Goal: Task Accomplishment & Management: Manage account settings

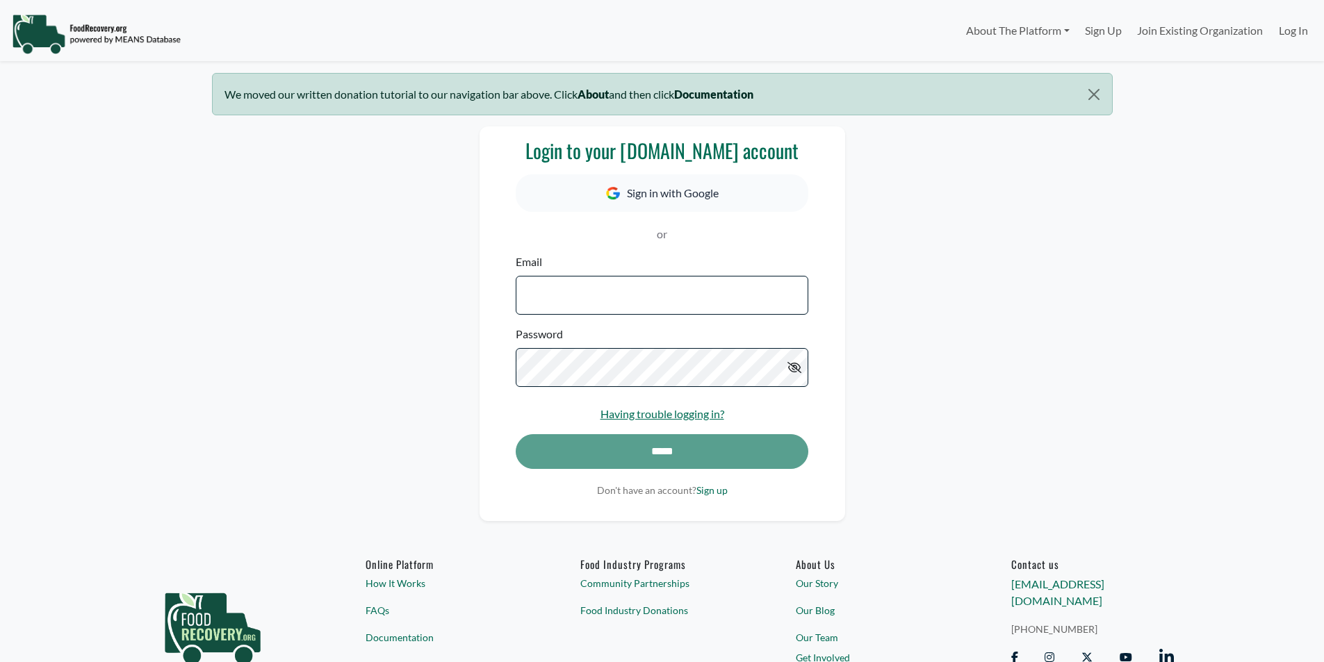
select select "Language Translate Widget"
click at [607, 291] on input "Email" at bounding box center [662, 295] width 292 height 39
click at [671, 188] on button "Sign in with Google" at bounding box center [662, 193] width 292 height 38
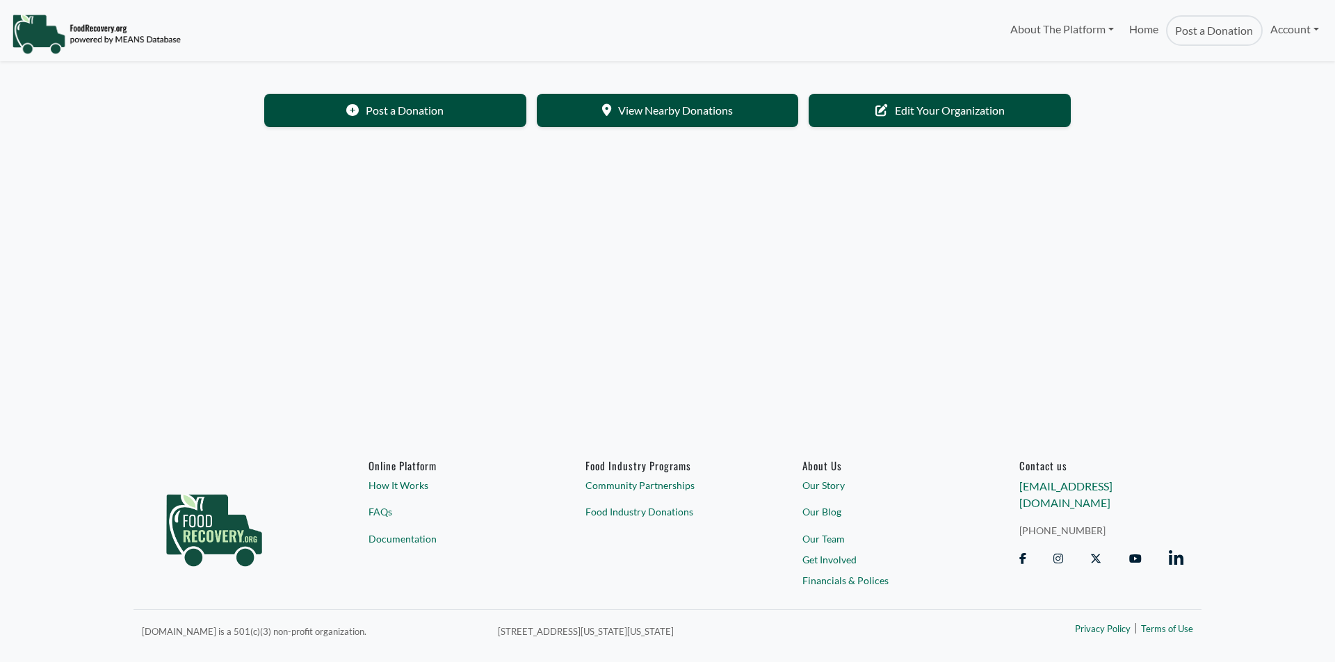
select select "Language Translate Widget"
click at [930, 109] on link "Edit Your Organization" at bounding box center [939, 108] width 262 height 33
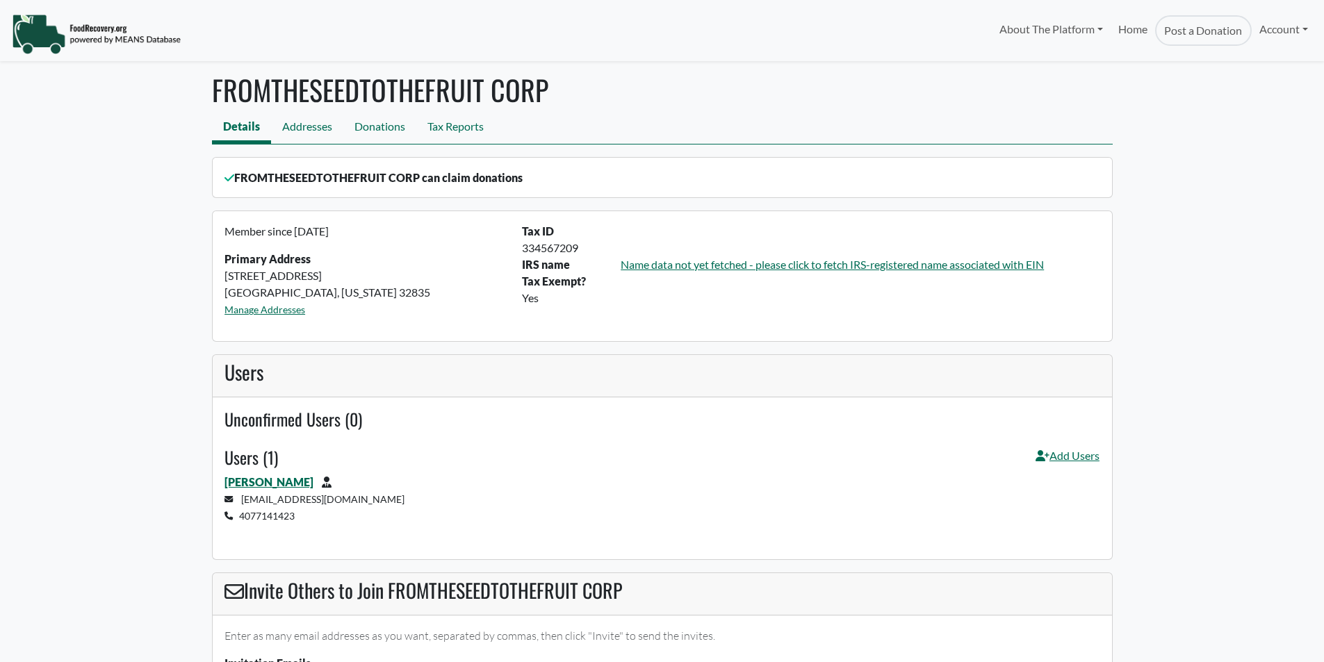
select select "Language Translate Widget"
click at [956, 266] on link "Name data not yet fetched - please click to fetch IRS-registered name associate…" at bounding box center [832, 264] width 423 height 13
click at [655, 268] on link "Name data not yet fetched - please click to fetch IRS-registered name associate…" at bounding box center [832, 264] width 423 height 13
drag, startPoint x: 521, startPoint y: 179, endPoint x: 234, endPoint y: 177, distance: 287.1
click at [234, 177] on p "FROMTHESEEDTOTHEFRUIT CORP can claim donations" at bounding box center [662, 178] width 875 height 17
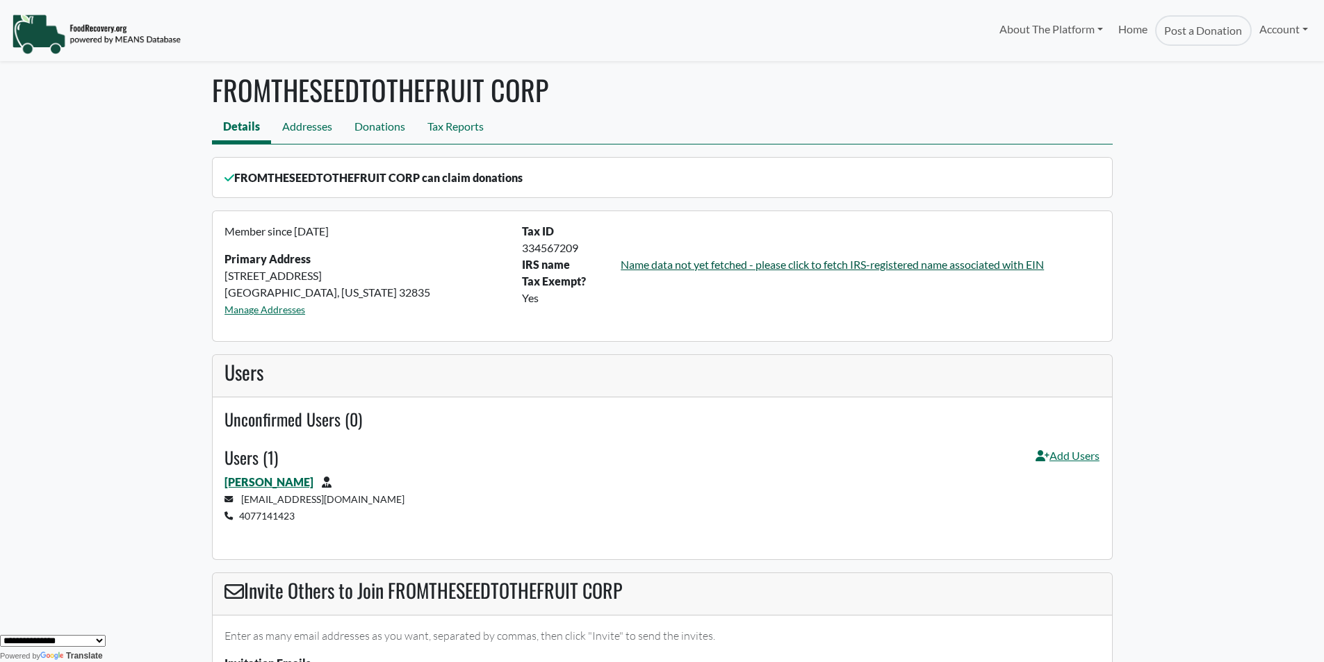
click at [779, 263] on link "Name data not yet fetched - please click to fetch IRS-registered name associate…" at bounding box center [832, 264] width 423 height 13
click at [892, 267] on link "Name data not yet fetched - please click to fetch IRS-registered name associate…" at bounding box center [832, 264] width 423 height 13
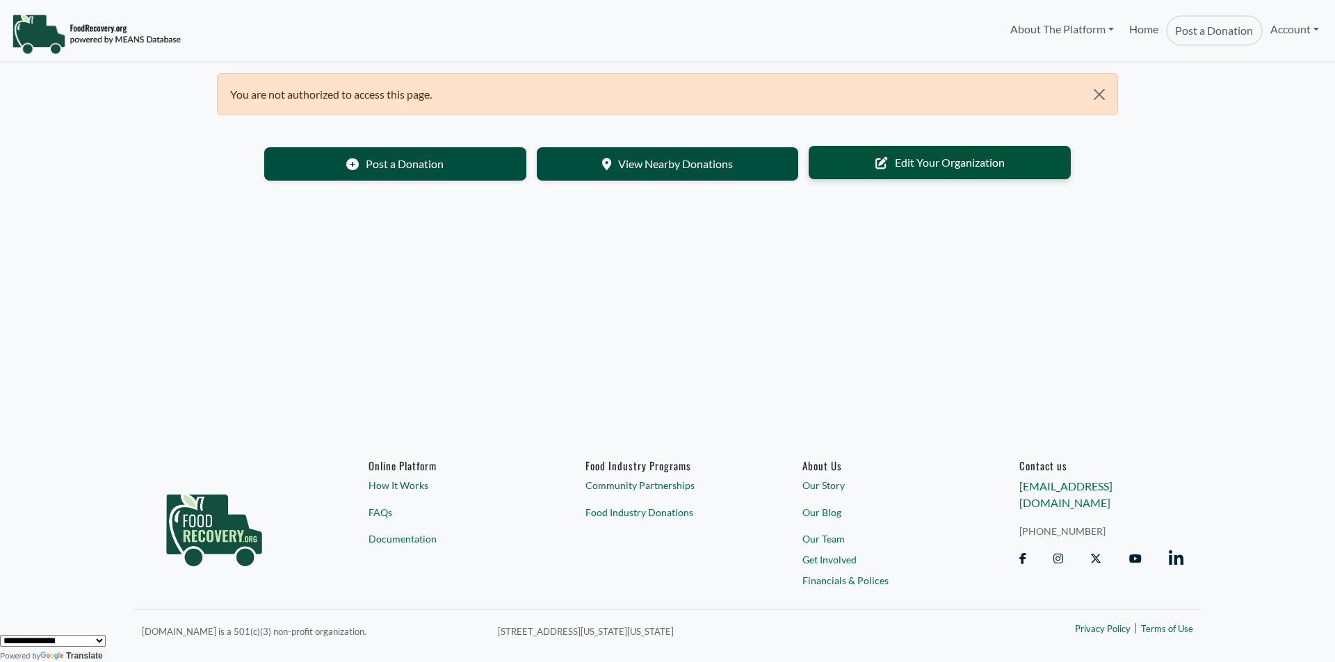
click at [888, 168] on link "Edit Your Organization" at bounding box center [939, 162] width 262 height 33
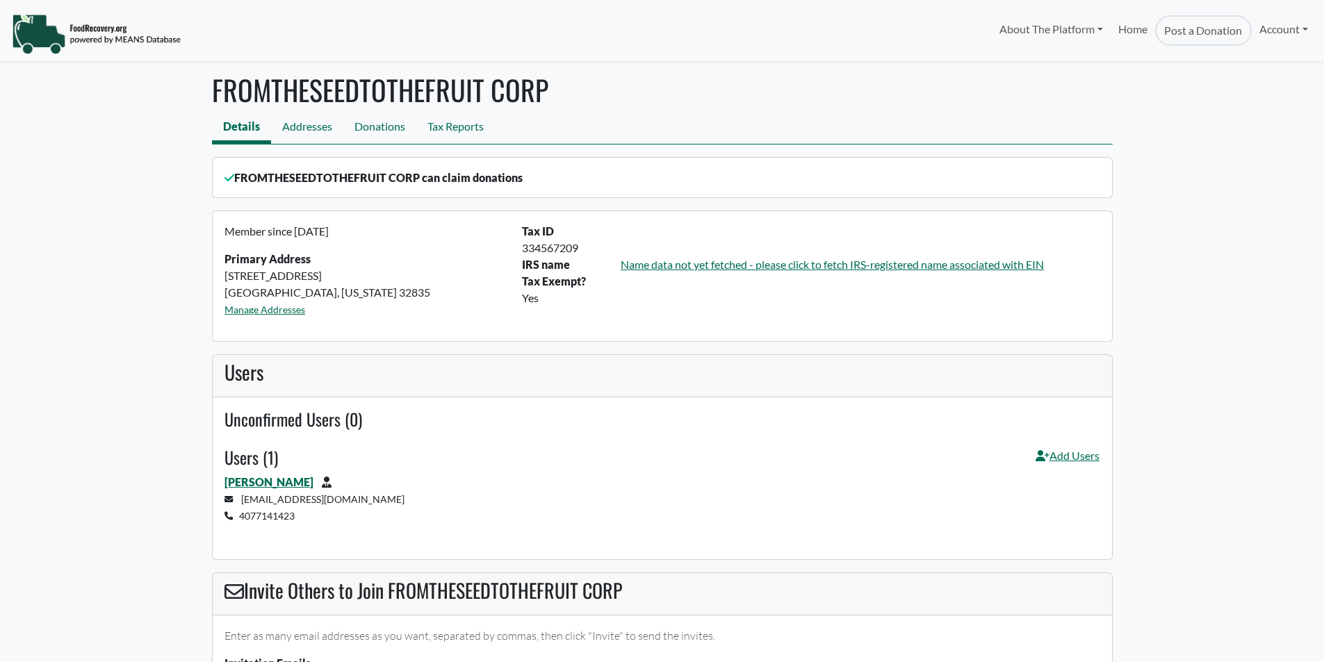
select select "Language Translate Widget"
drag, startPoint x: 527, startPoint y: 179, endPoint x: 238, endPoint y: 181, distance: 288.5
click at [238, 181] on p "FROMTHESEEDTOTHEFRUIT CORP can claim donations" at bounding box center [662, 178] width 875 height 17
copy p "FROMTHESEEDTOTHEFRUIT CORP can claim donations"
click at [314, 135] on link "Addresses" at bounding box center [307, 128] width 72 height 31
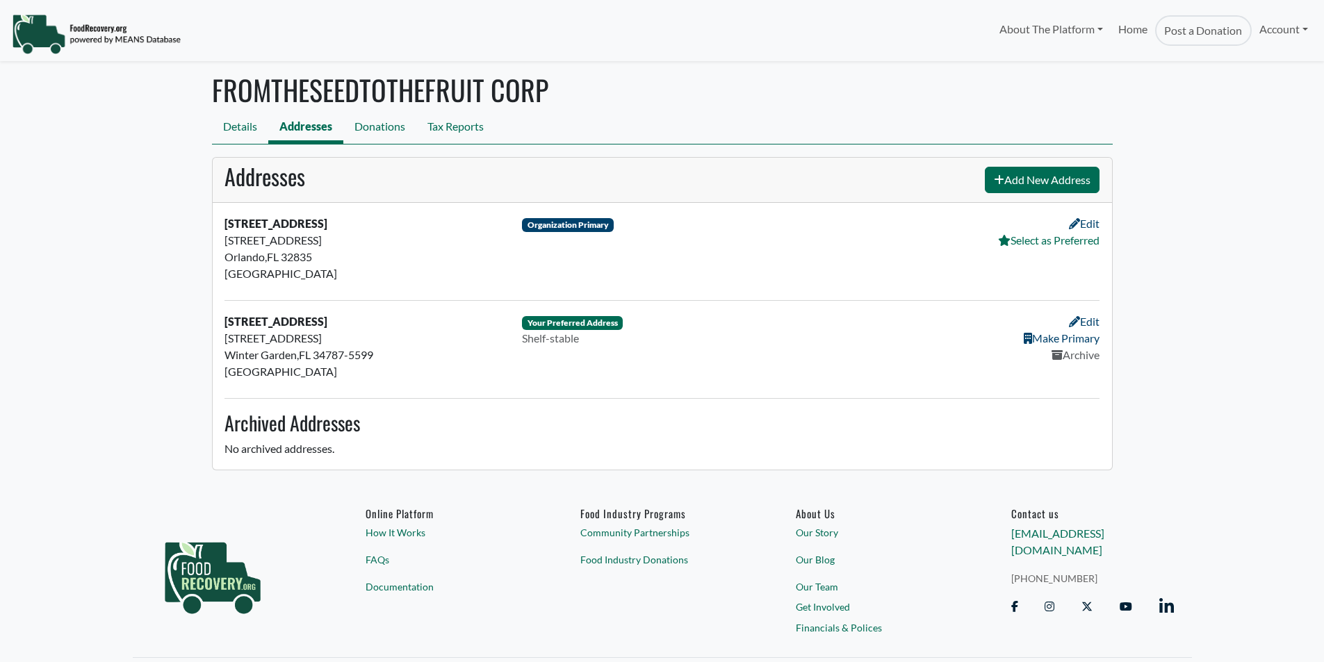
select select "Language Translate Widget"
click at [368, 122] on link "Donations" at bounding box center [379, 128] width 73 height 31
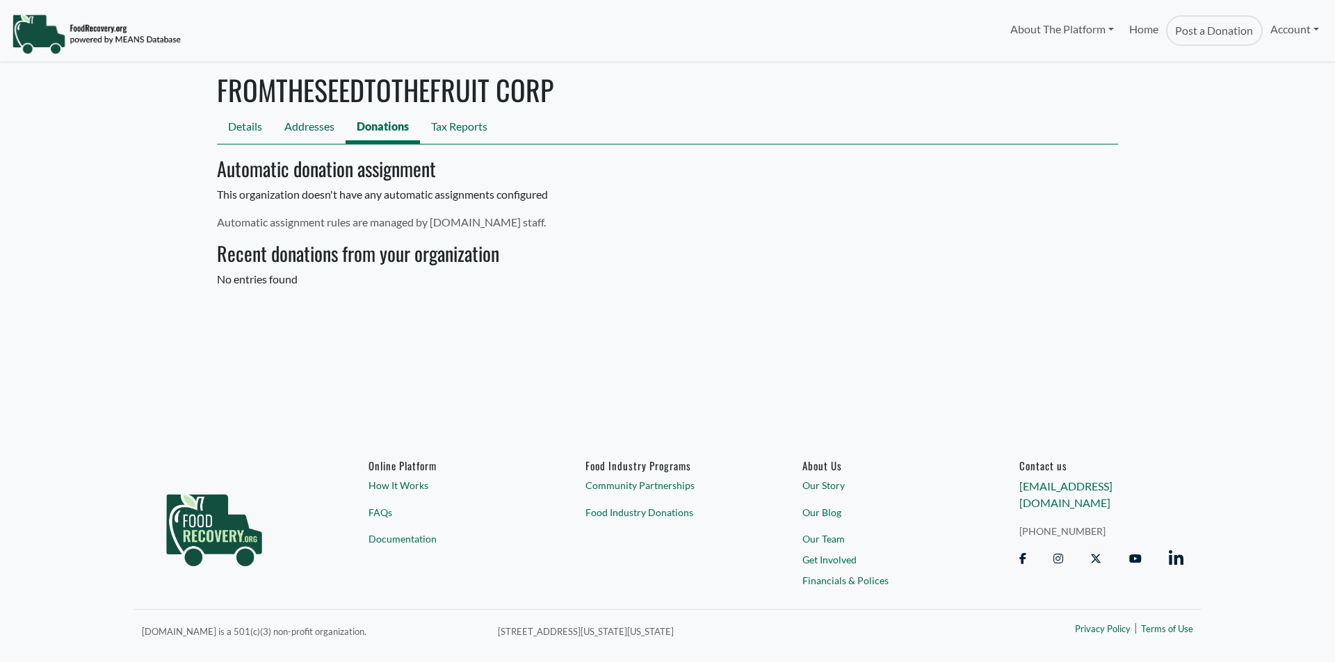
select select "Language Translate Widget"
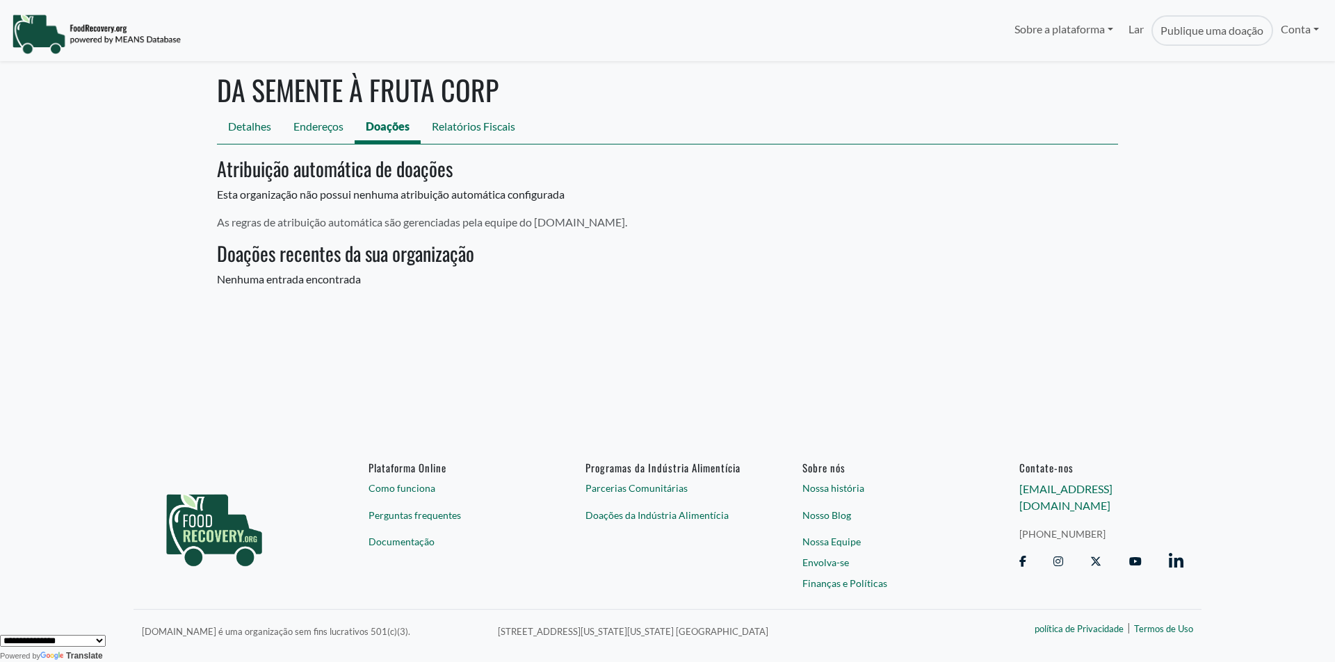
click at [678, 209] on div "DA SEMENTE À FRUTA CORP Detalhes Endereços Doações Relatórios Fiscais Atribuiçã…" at bounding box center [668, 180] width 918 height 215
click at [498, 125] on font "Relatórios Fiscais" at bounding box center [473, 126] width 83 height 13
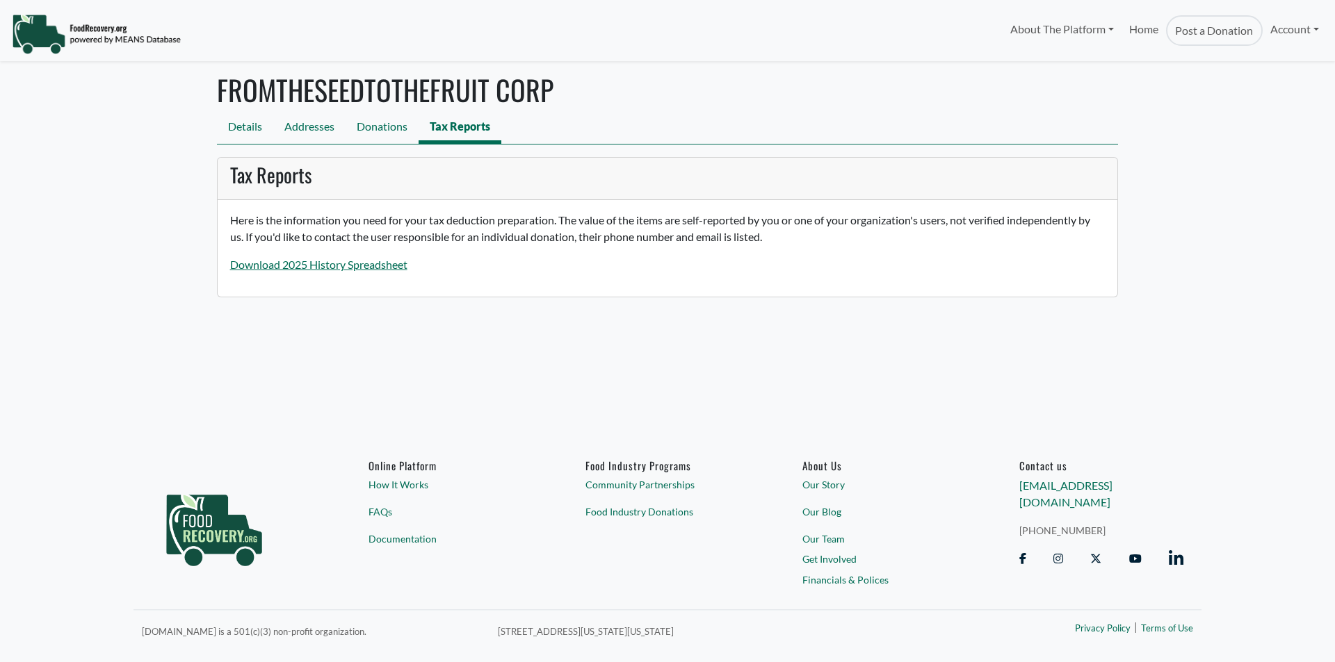
select select "Language Translate Widget"
click at [248, 131] on link "Details" at bounding box center [245, 128] width 56 height 31
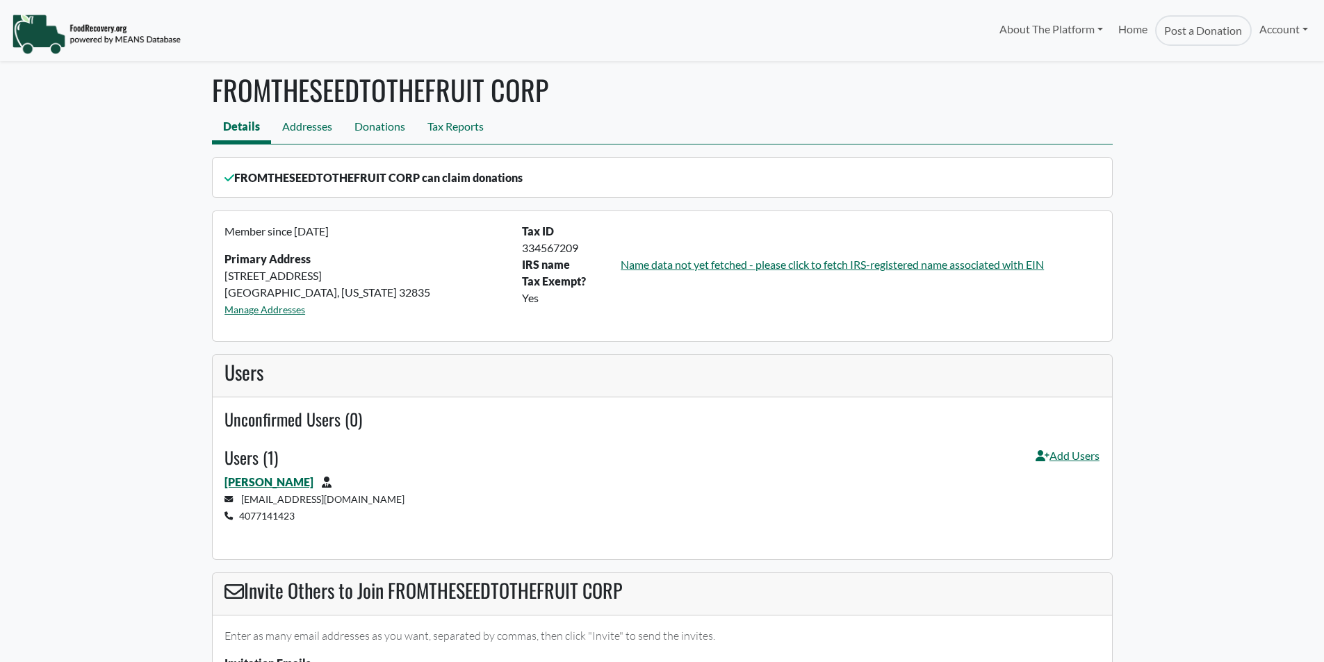
select select "Language Translate Widget"
click at [93, 33] on img at bounding box center [96, 34] width 169 height 42
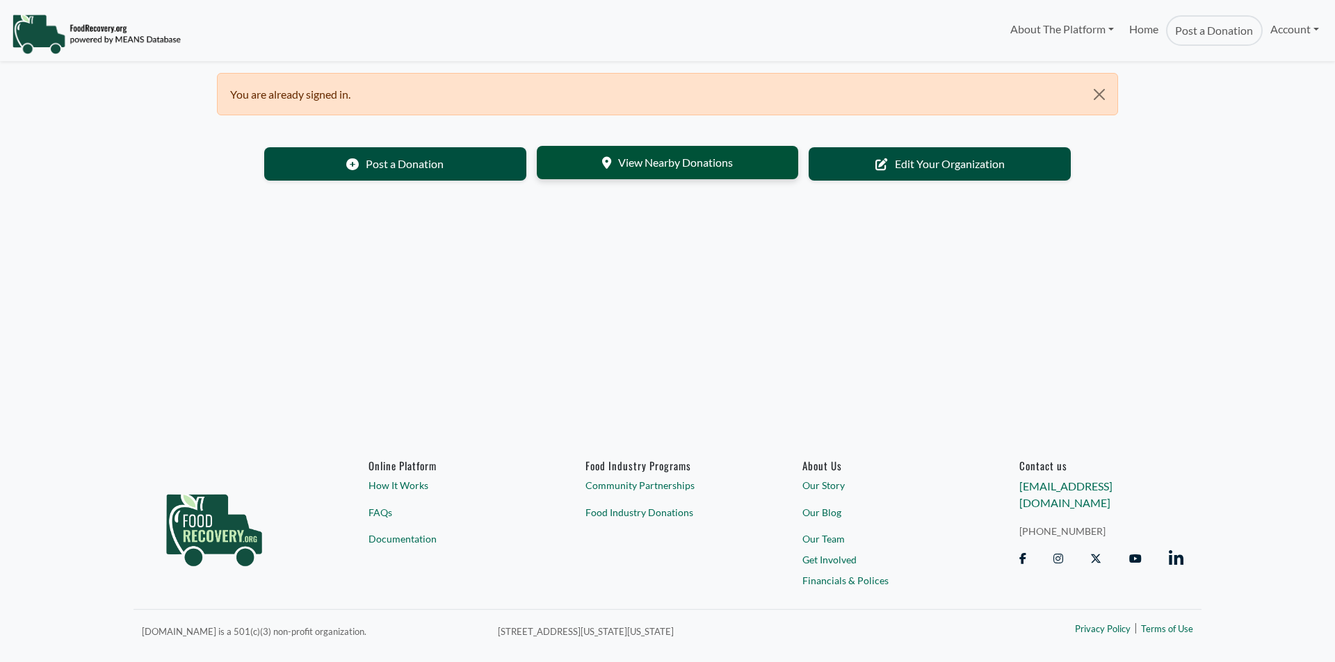
select select "Language Translate Widget"
click at [712, 162] on link "View Nearby Donations" at bounding box center [668, 162] width 262 height 33
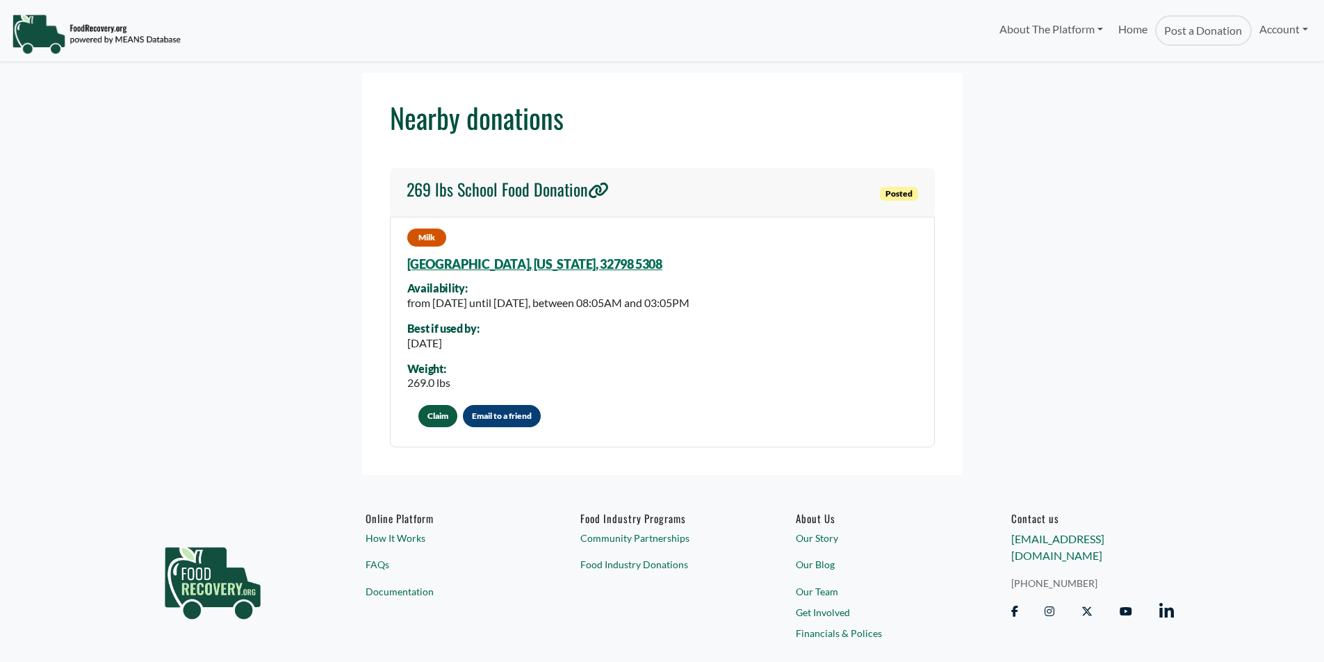
select select "Language Translate Widget"
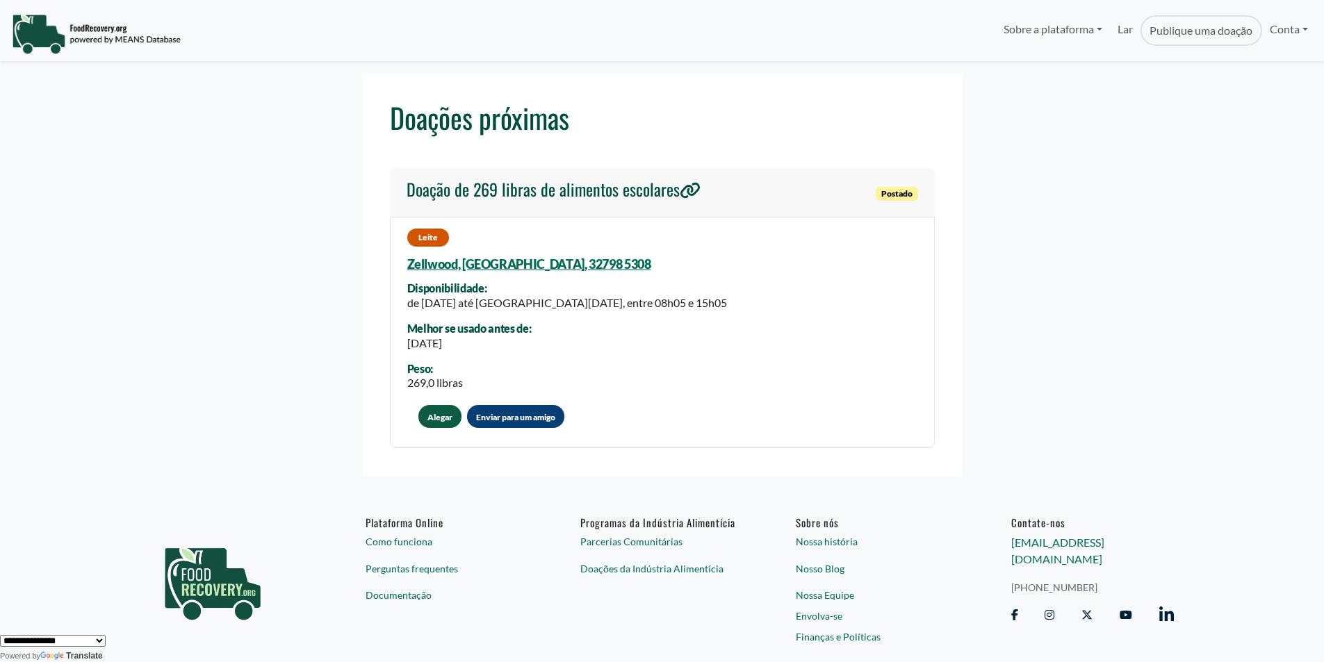
click at [680, 190] on icon at bounding box center [690, 190] width 21 height 17
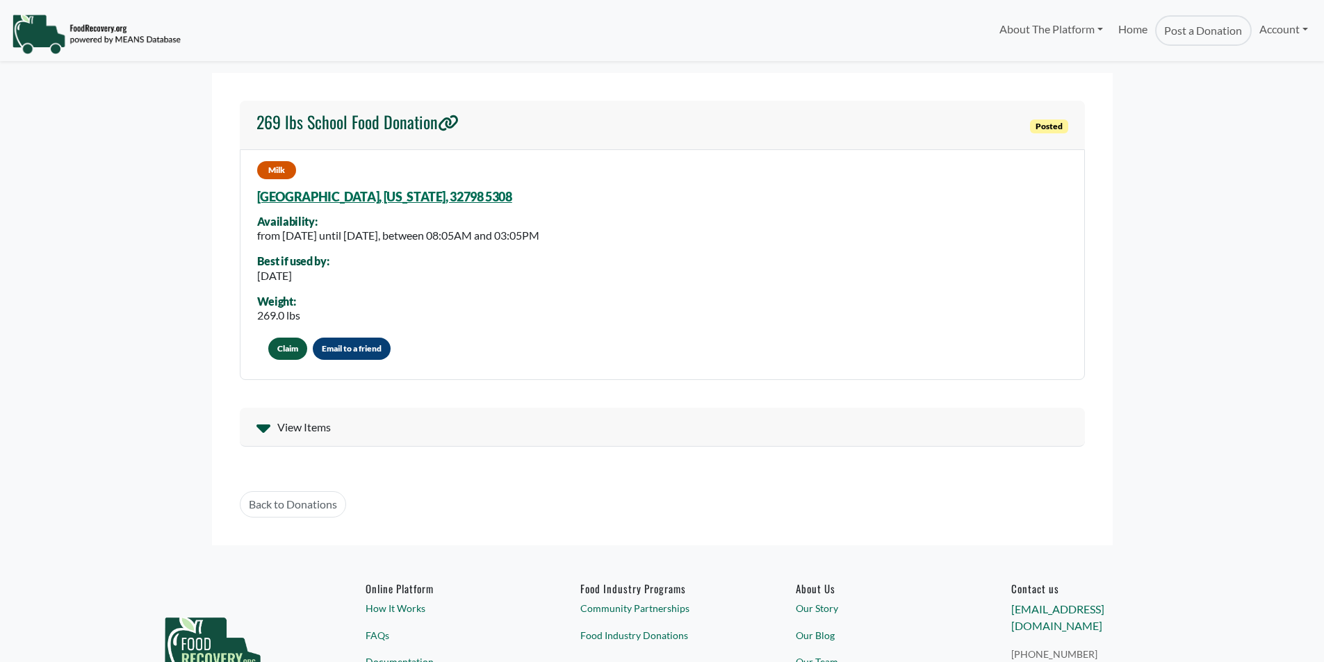
select select "Language Translate Widget"
click at [301, 426] on span "View Items" at bounding box center [304, 427] width 54 height 17
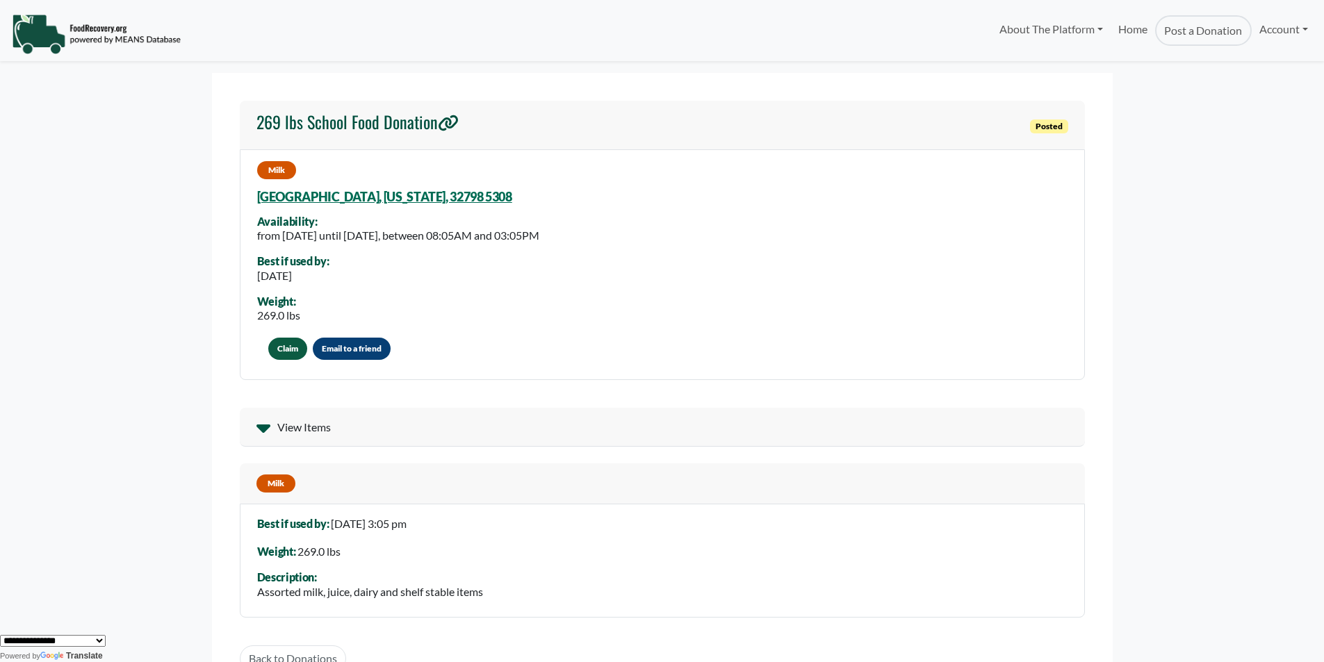
click at [522, 528] on div "Best if used by: 19 Aug 2025, 3:05 pm Weight: 269.0 lbs Description: Assorted m…" at bounding box center [662, 561] width 845 height 114
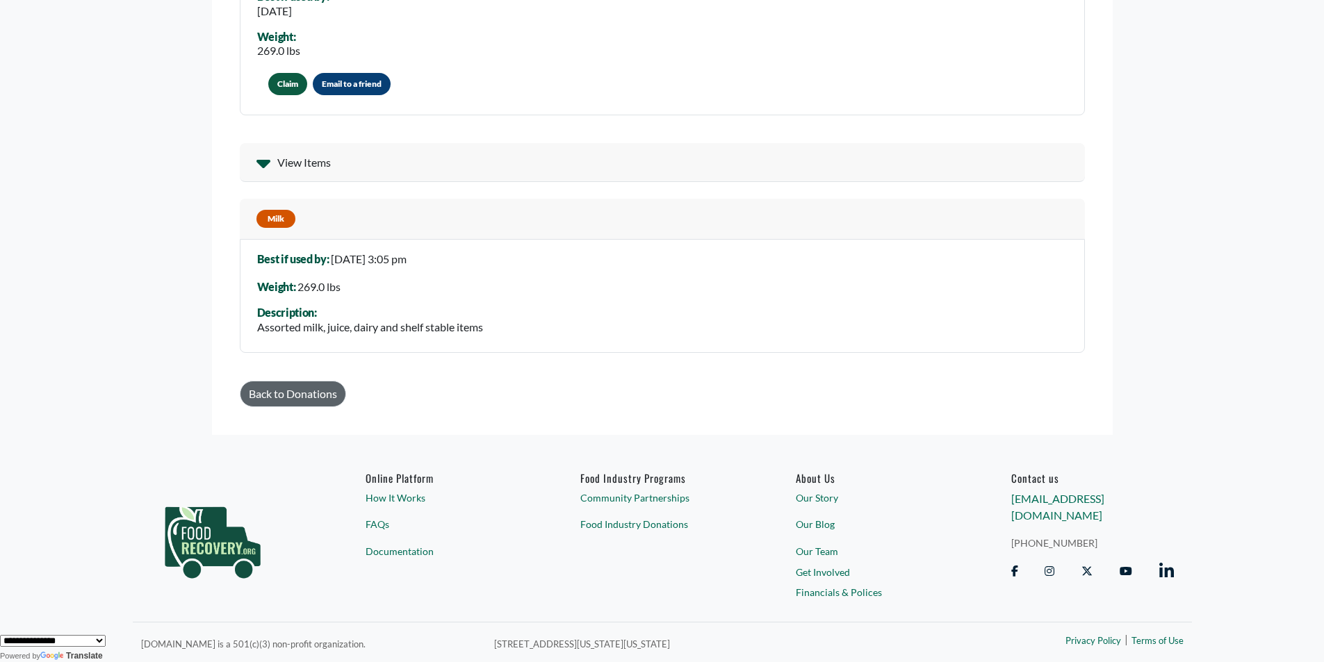
click at [303, 403] on link "Back to Donations" at bounding box center [293, 394] width 106 height 26
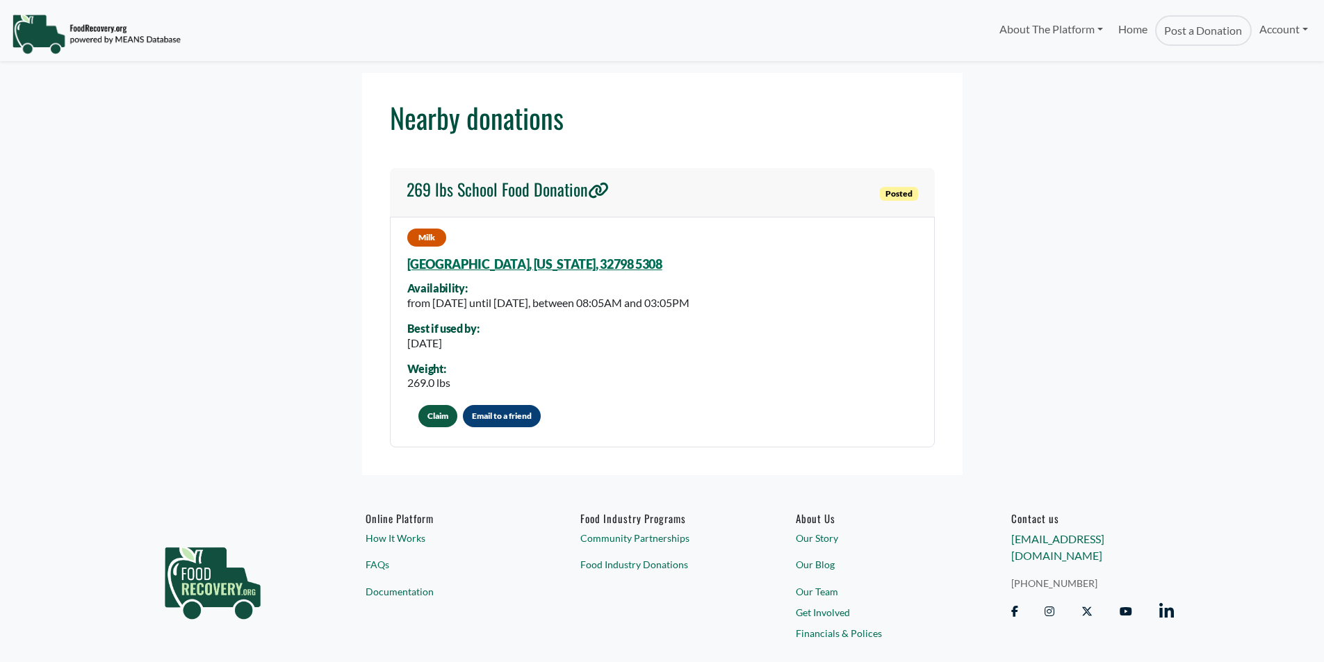
select select "Language Translate Widget"
click at [662, 537] on link "Community Partnerships" at bounding box center [661, 538] width 163 height 15
click at [662, 562] on link "Food Industry Donations" at bounding box center [661, 564] width 163 height 15
click at [1057, 37] on link "About The Platform" at bounding box center [1050, 29] width 119 height 28
click at [1120, 31] on link "Home" at bounding box center [1133, 30] width 44 height 31
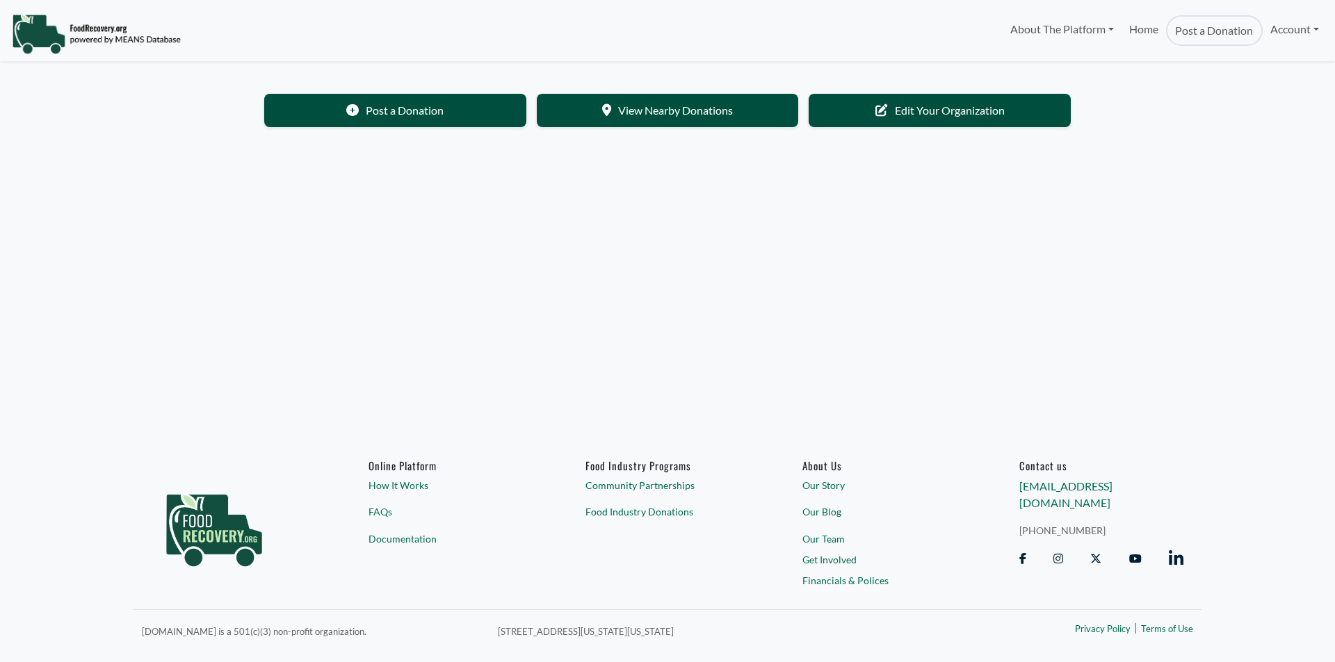
select select "Language Translate Widget"
click at [935, 110] on link "Edit Your Organization" at bounding box center [939, 108] width 262 height 33
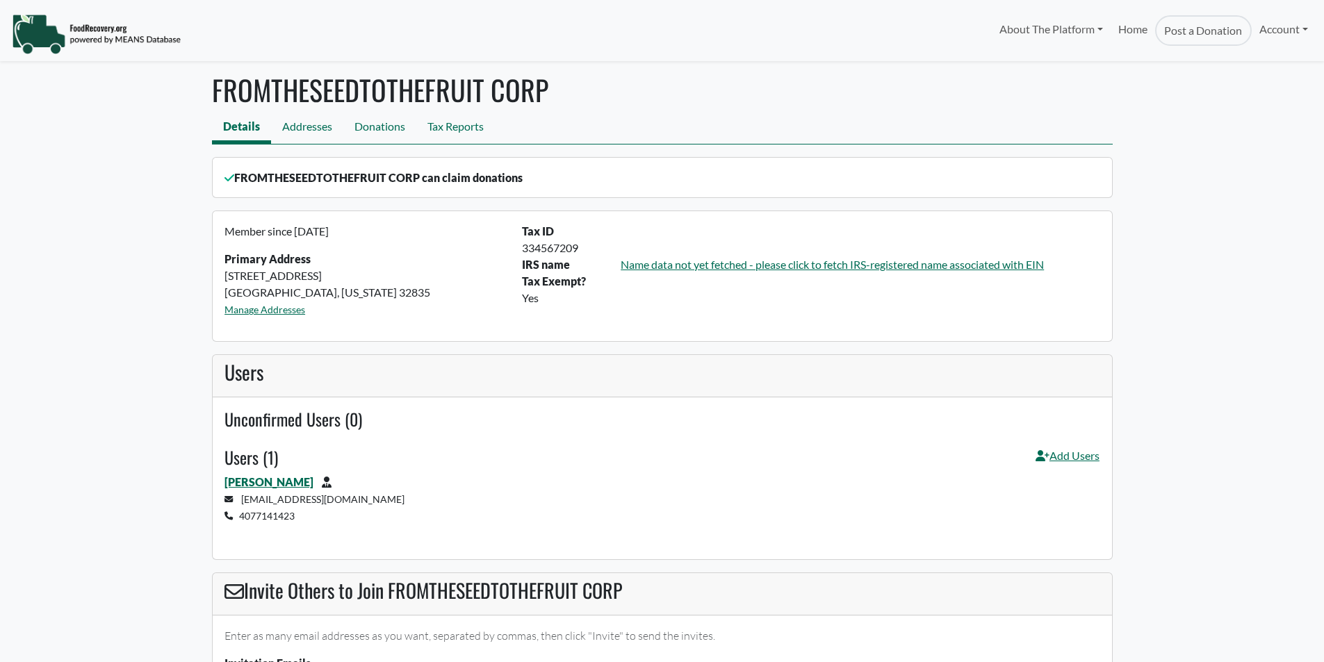
select select "Language Translate Widget"
click at [699, 263] on link "Name data not yet fetched - please click to fetch IRS-registered name associate…" at bounding box center [832, 264] width 423 height 13
click at [7, 35] on div "About The Platform How It Works FAQs Documentation Home Post a Donation Account…" at bounding box center [662, 30] width 1324 height 49
click at [38, 35] on img at bounding box center [96, 34] width 169 height 42
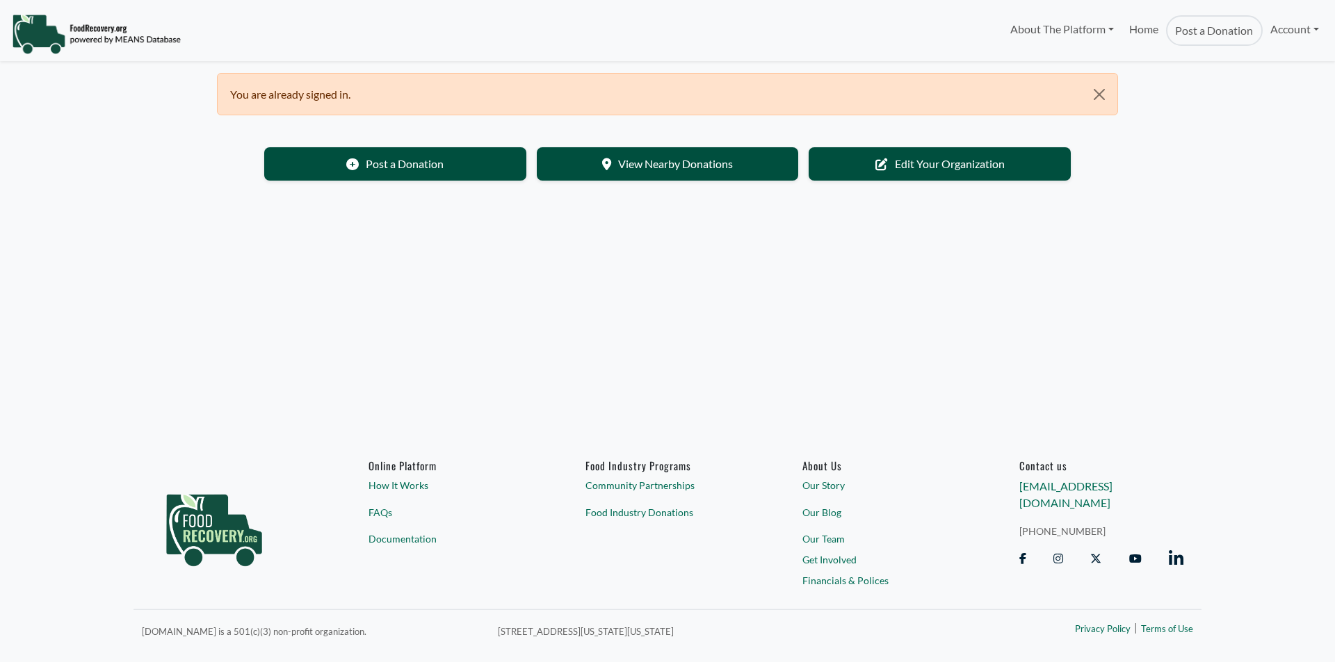
select select "Language Translate Widget"
click at [710, 167] on link "View Nearby Donations" at bounding box center [668, 162] width 262 height 33
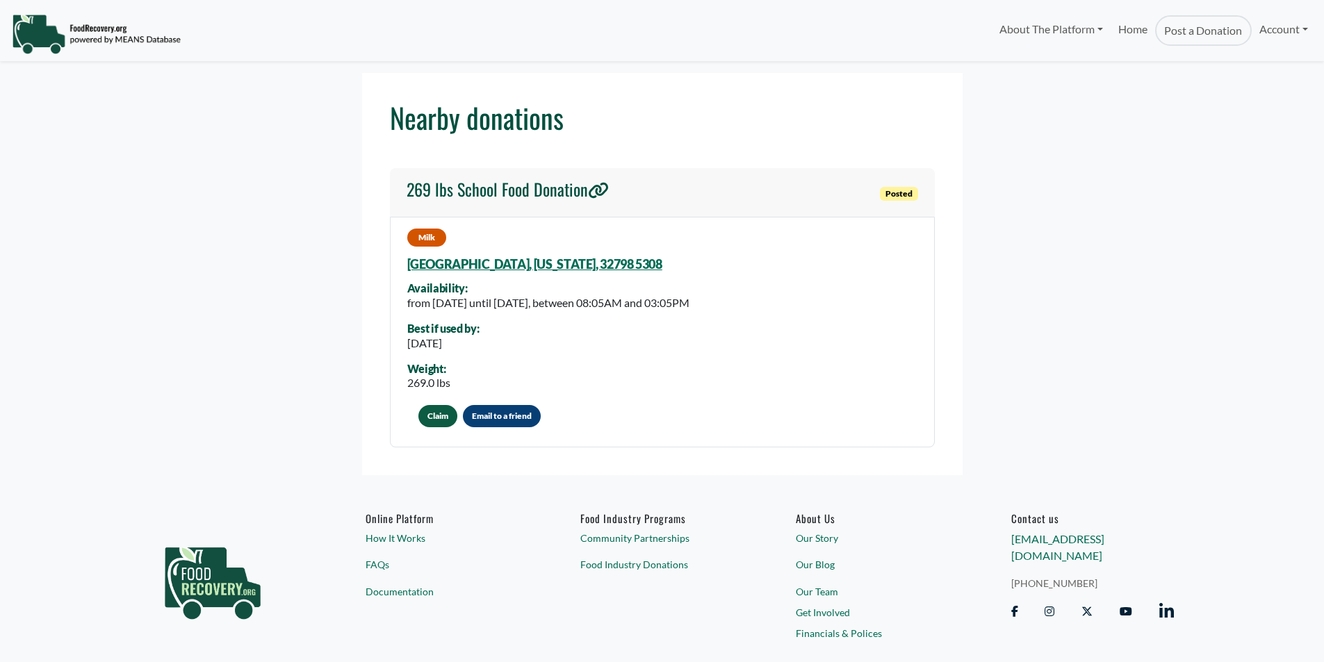
select select "Language Translate Widget"
click at [555, 266] on link "Zellwood, Florida, 32798 5308" at bounding box center [534, 263] width 255 height 15
